Goal: Use online tool/utility: Utilize a website feature to perform a specific function

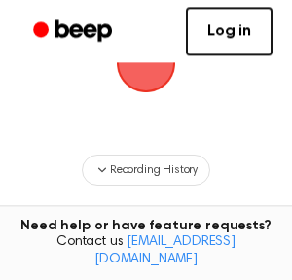
scroll to position [102, 0]
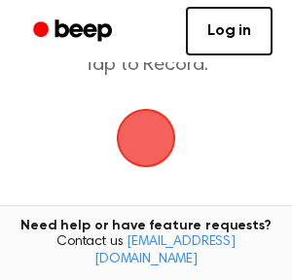
click at [146, 142] on span "button" at bounding box center [145, 137] width 75 height 75
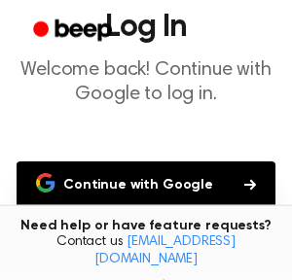
scroll to position [205, 0]
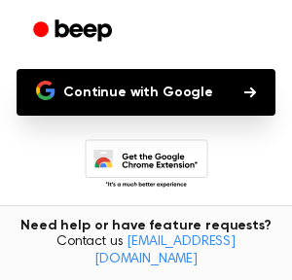
click at [135, 91] on button "Continue with Google" at bounding box center [146, 92] width 259 height 47
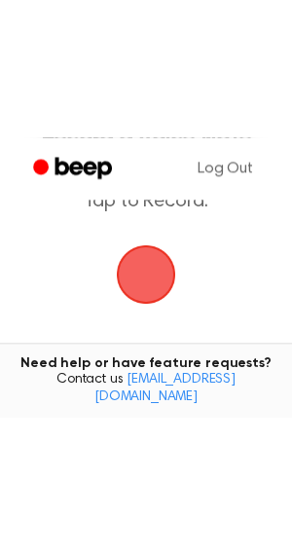
scroll to position [102, 0]
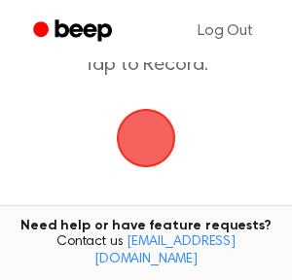
click at [149, 143] on span "button" at bounding box center [145, 137] width 75 height 75
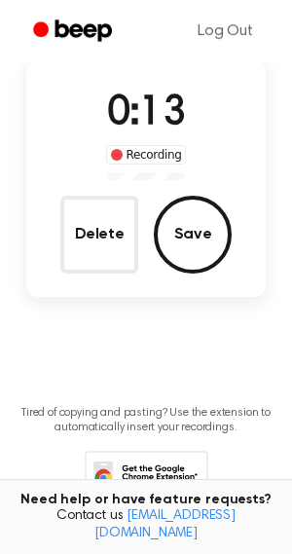
scroll to position [92, 0]
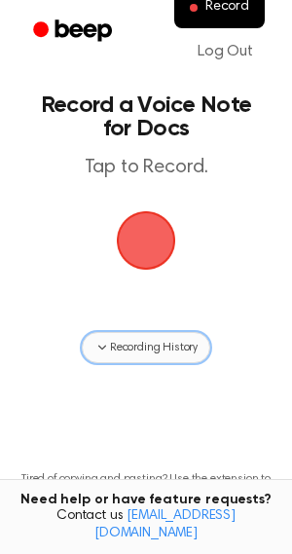
click at [151, 348] on span "Recording History" at bounding box center [154, 348] width 88 height 18
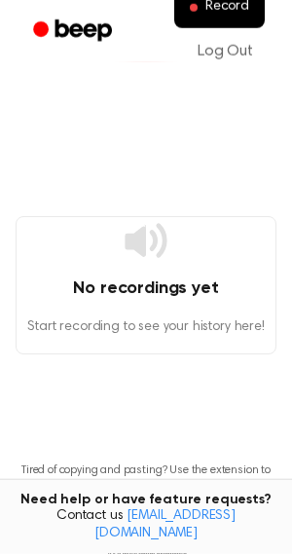
scroll to position [66, 0]
